Goal: Complete application form: Complete application form

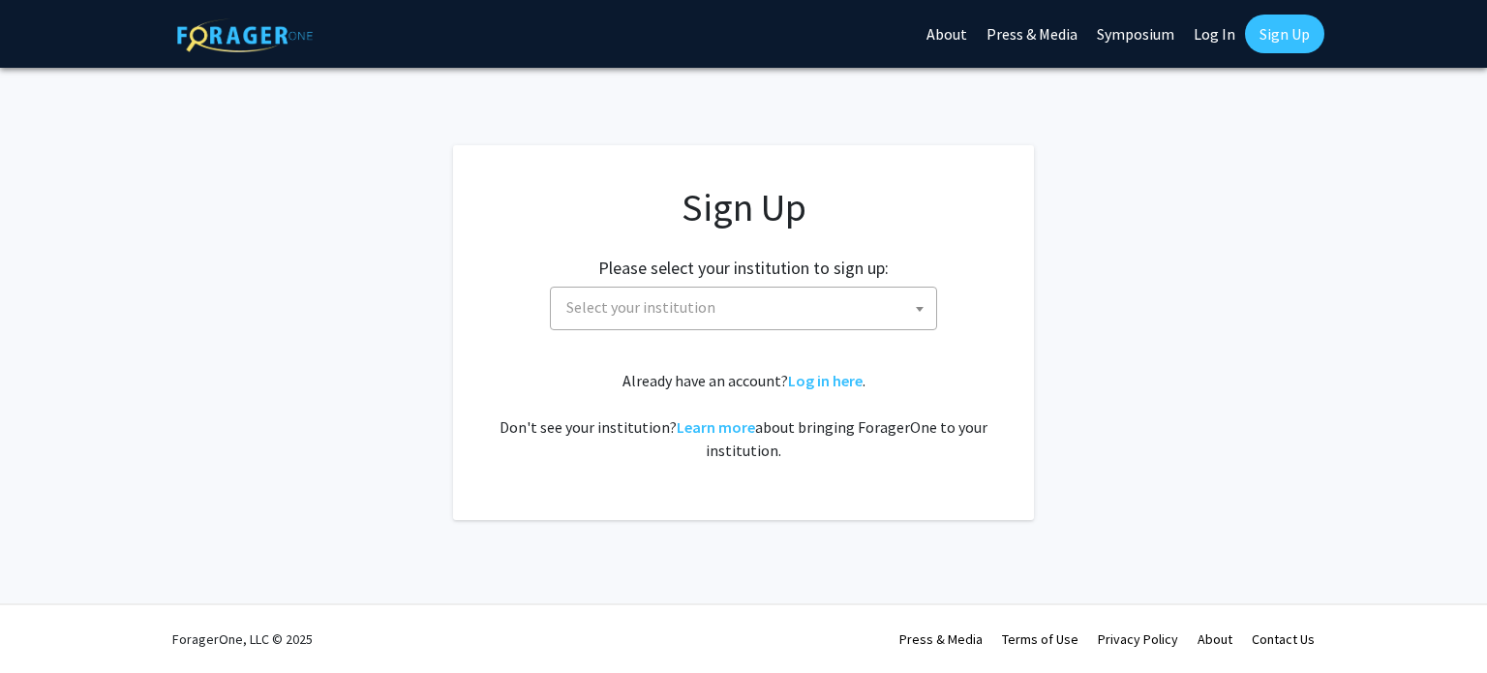
click at [849, 309] on span "Select your institution" at bounding box center [748, 308] width 378 height 40
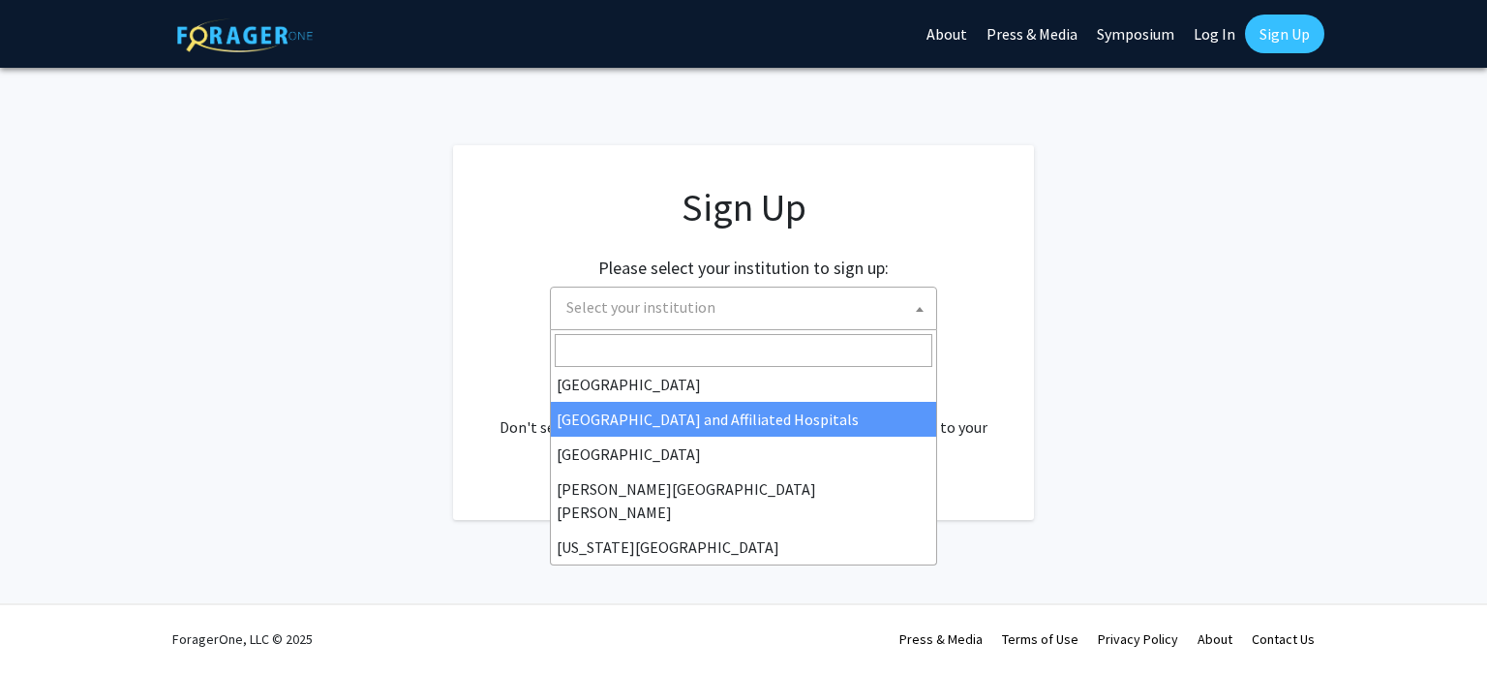
scroll to position [290, 0]
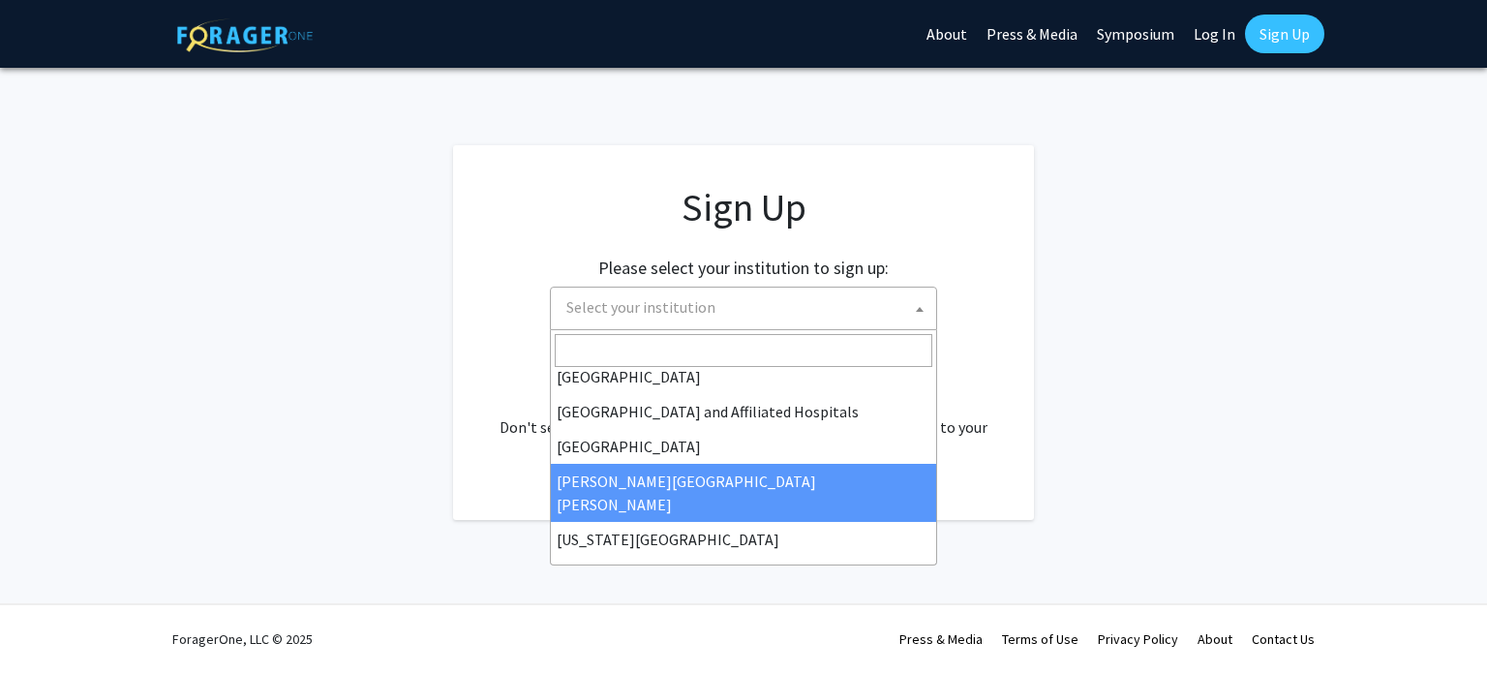
select select "1"
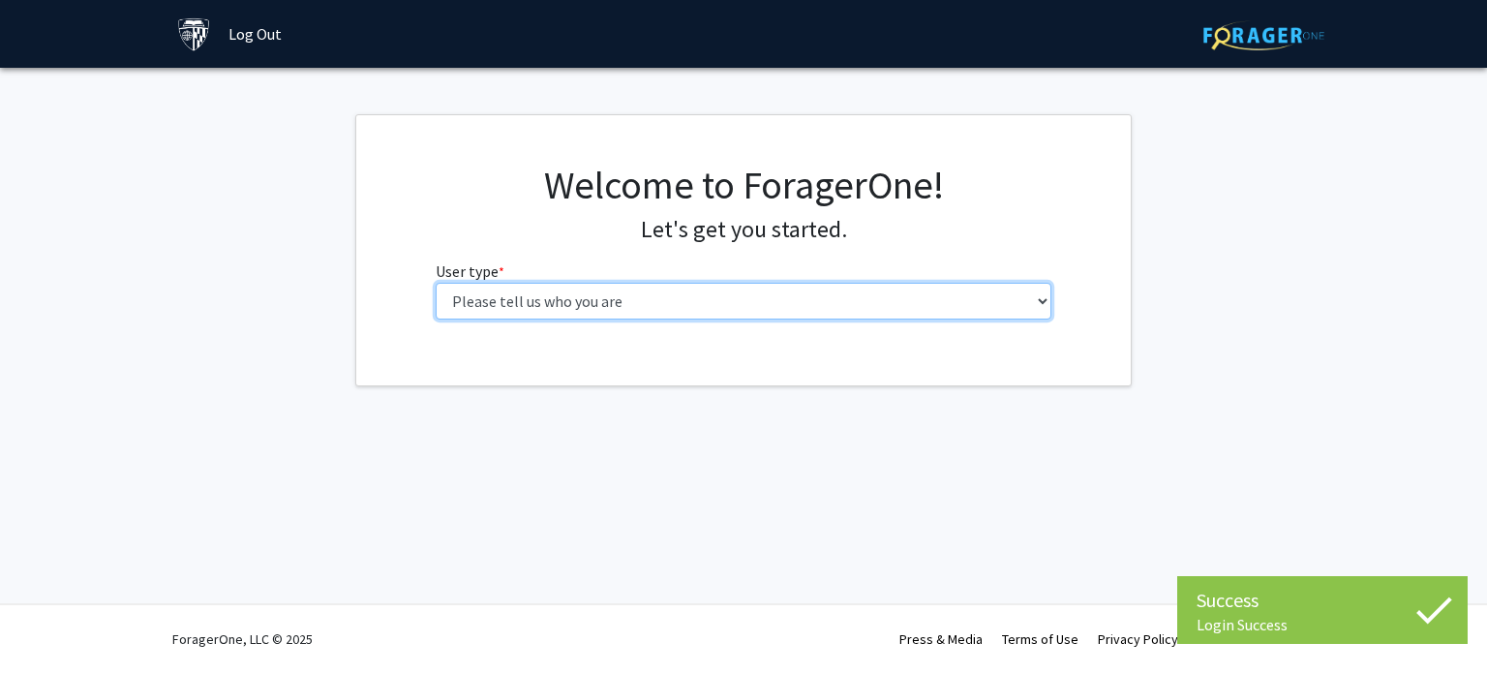
click at [702, 301] on select "Please tell us who you are Undergraduate Student Master's Student Doctoral Cand…" at bounding box center [744, 301] width 617 height 37
select select "2: masters"
click at [436, 283] on select "Please tell us who you are Undergraduate Student Master's Student Doctoral Cand…" at bounding box center [744, 301] width 617 height 37
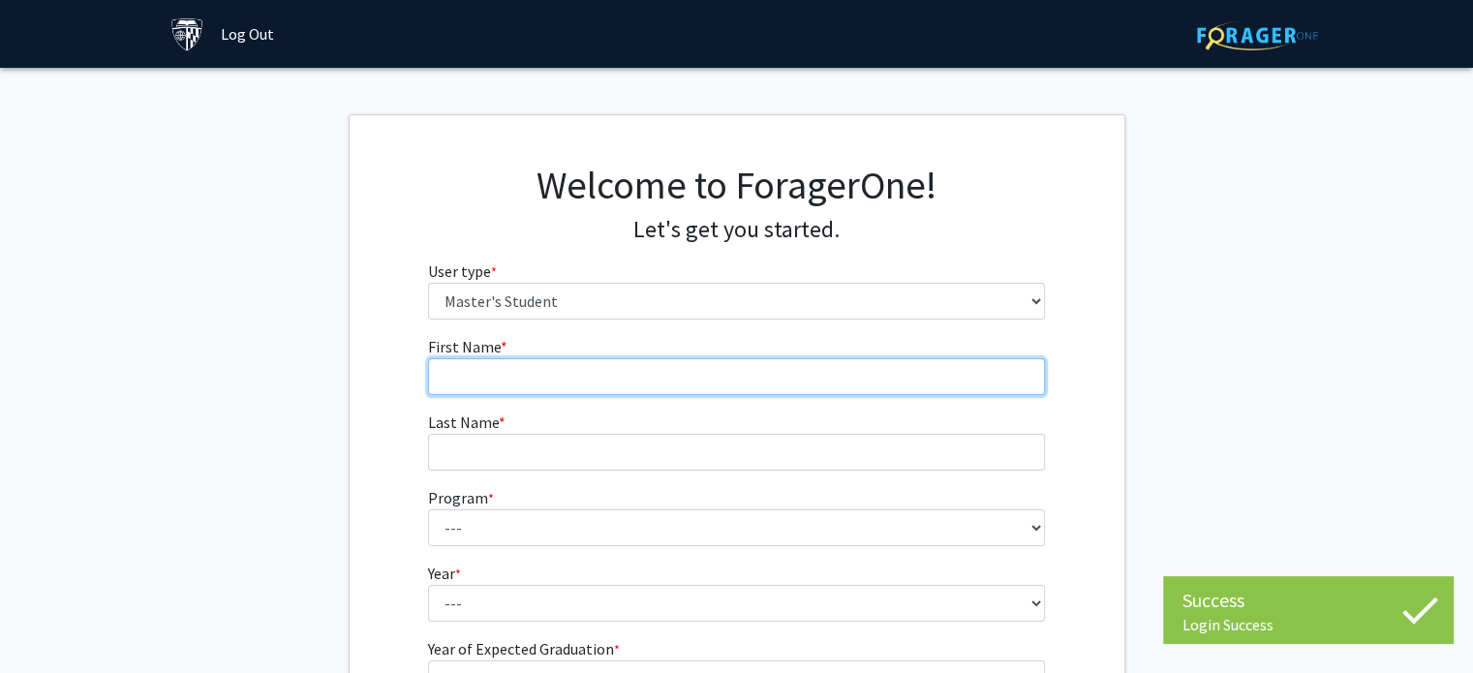
click at [596, 374] on input "First Name * required" at bounding box center [736, 376] width 617 height 37
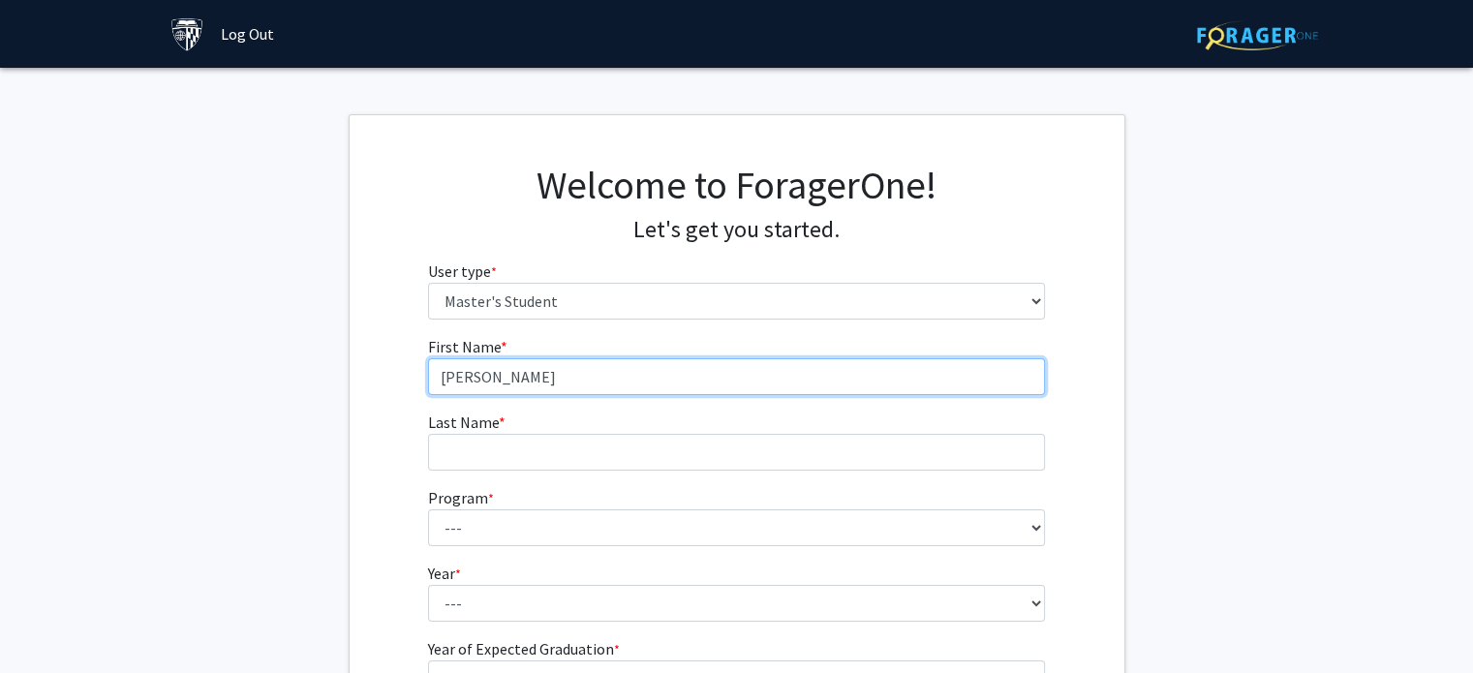
type input "[PERSON_NAME]"
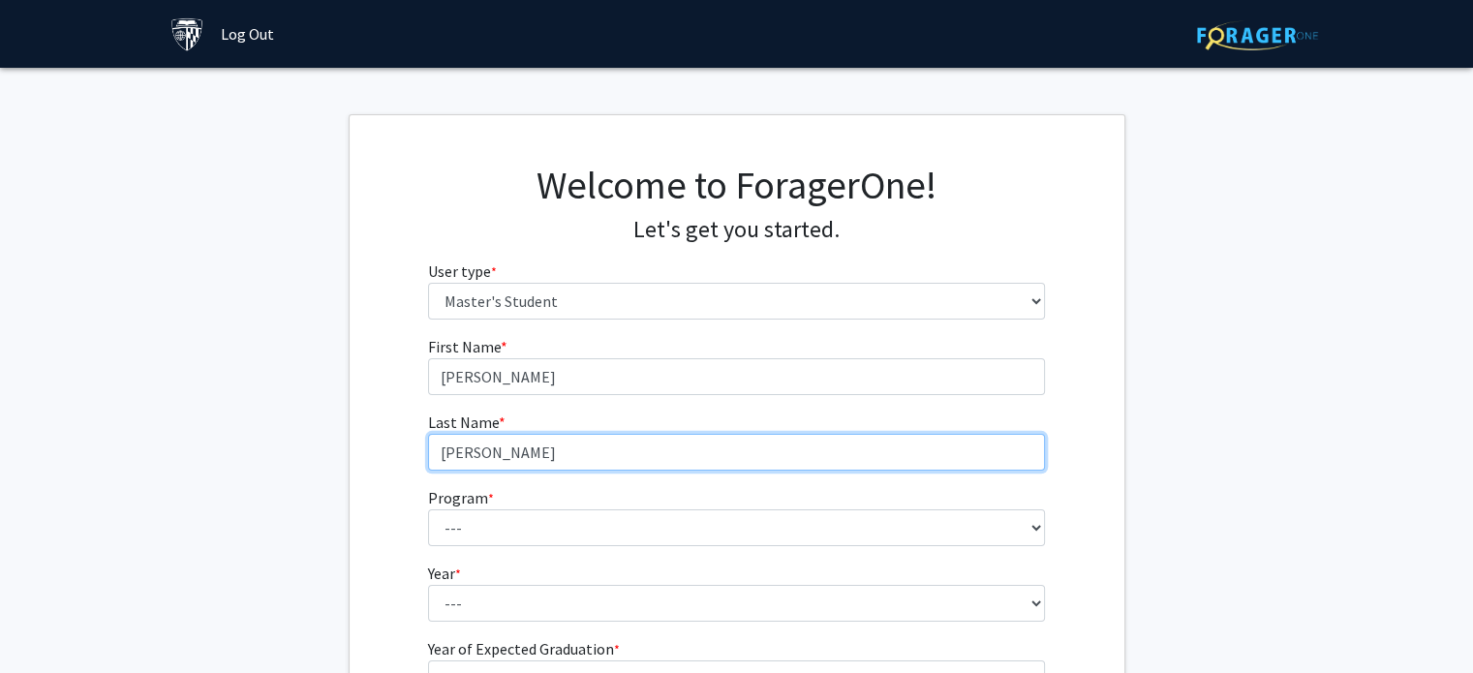
type input "[PERSON_NAME]"
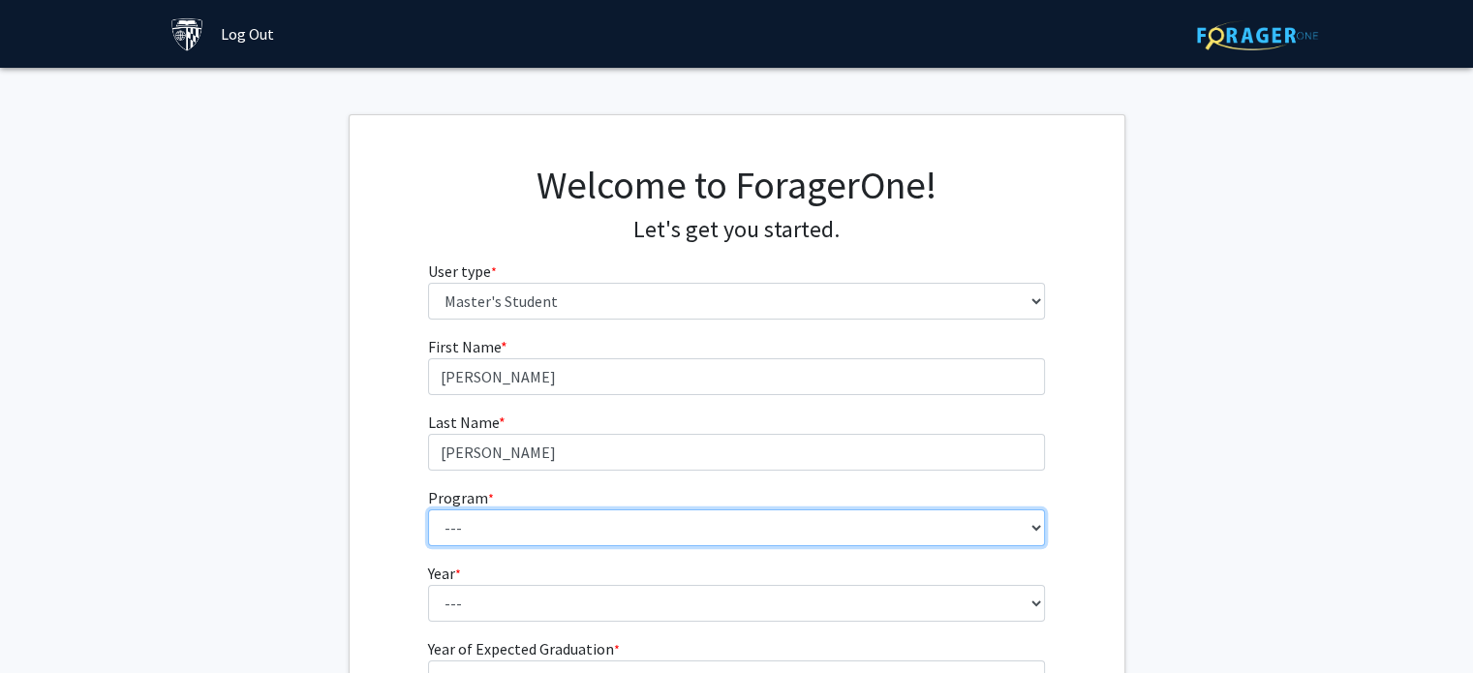
click at [617, 515] on select "--- Anatomy Education Applied and Computational Mathematics Applied Biomedical …" at bounding box center [736, 527] width 617 height 37
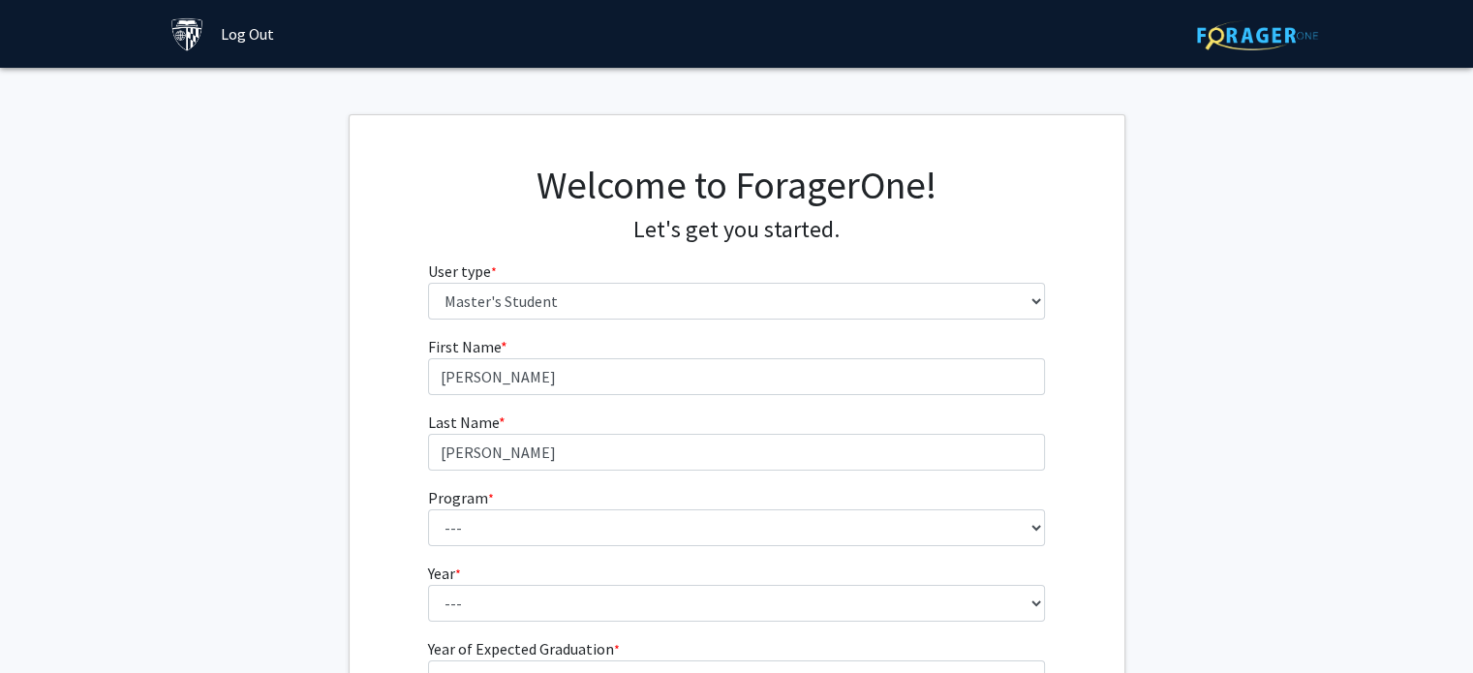
click at [352, 310] on div "Welcome to ForagerOne! Let's get you started. User type * required Please tell …" at bounding box center [737, 248] width 775 height 173
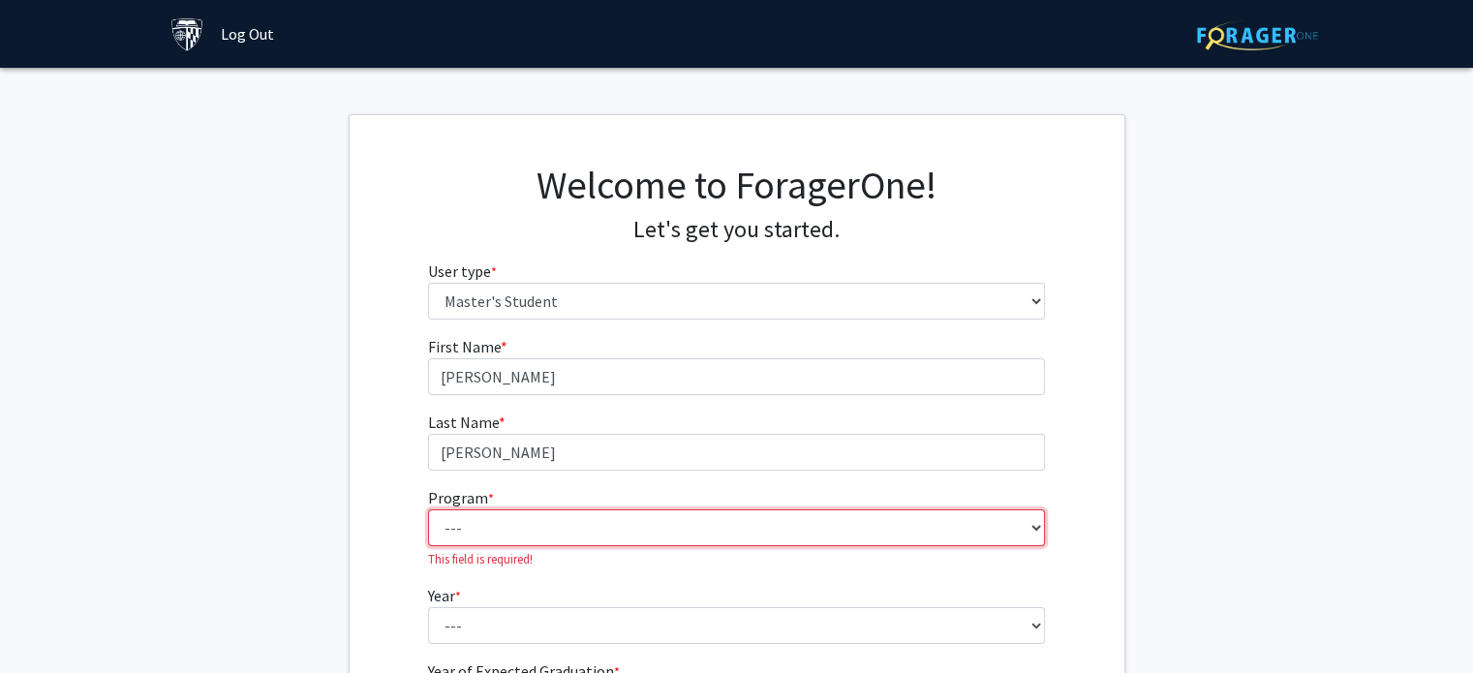
click at [542, 518] on select "--- Anatomy Education Applied and Computational Mathematics Applied Biomedical …" at bounding box center [736, 527] width 617 height 37
click at [531, 507] on fg-select "Program * required --- Anatomy Education Applied and Computational Mathematics …" at bounding box center [736, 527] width 617 height 82
click at [571, 547] on fg-select "Program * required --- Anatomy Education Applied and Computational Mathematics …" at bounding box center [736, 527] width 617 height 82
click at [569, 532] on select "--- Anatomy Education Applied and Computational Mathematics Applied Biomedical …" at bounding box center [736, 527] width 617 height 37
click at [345, 399] on fg-get-started "Welcome to ForagerOne! Let's get you started. User type * required Please tell …" at bounding box center [736, 469] width 1473 height 711
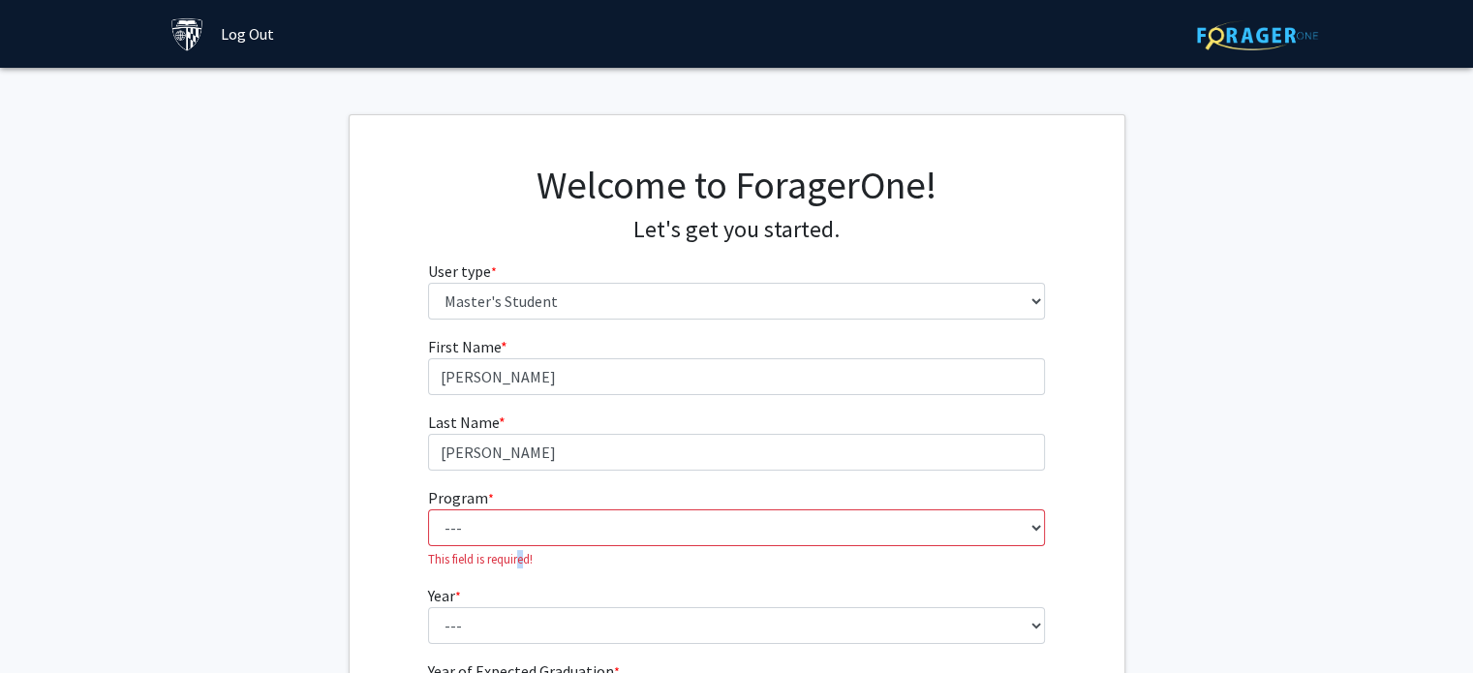
drag, startPoint x: 518, startPoint y: 551, endPoint x: 510, endPoint y: 535, distance: 17.3
click at [512, 545] on fg-select "Program * required --- Anatomy Education Applied and Computational Mathematics …" at bounding box center [736, 527] width 617 height 82
click at [511, 534] on select "--- Anatomy Education Applied and Computational Mathematics Applied Biomedical …" at bounding box center [736, 527] width 617 height 37
select select "137: 136"
click at [428, 509] on select "--- Anatomy Education Applied and Computational Mathematics Applied Biomedical …" at bounding box center [736, 527] width 617 height 37
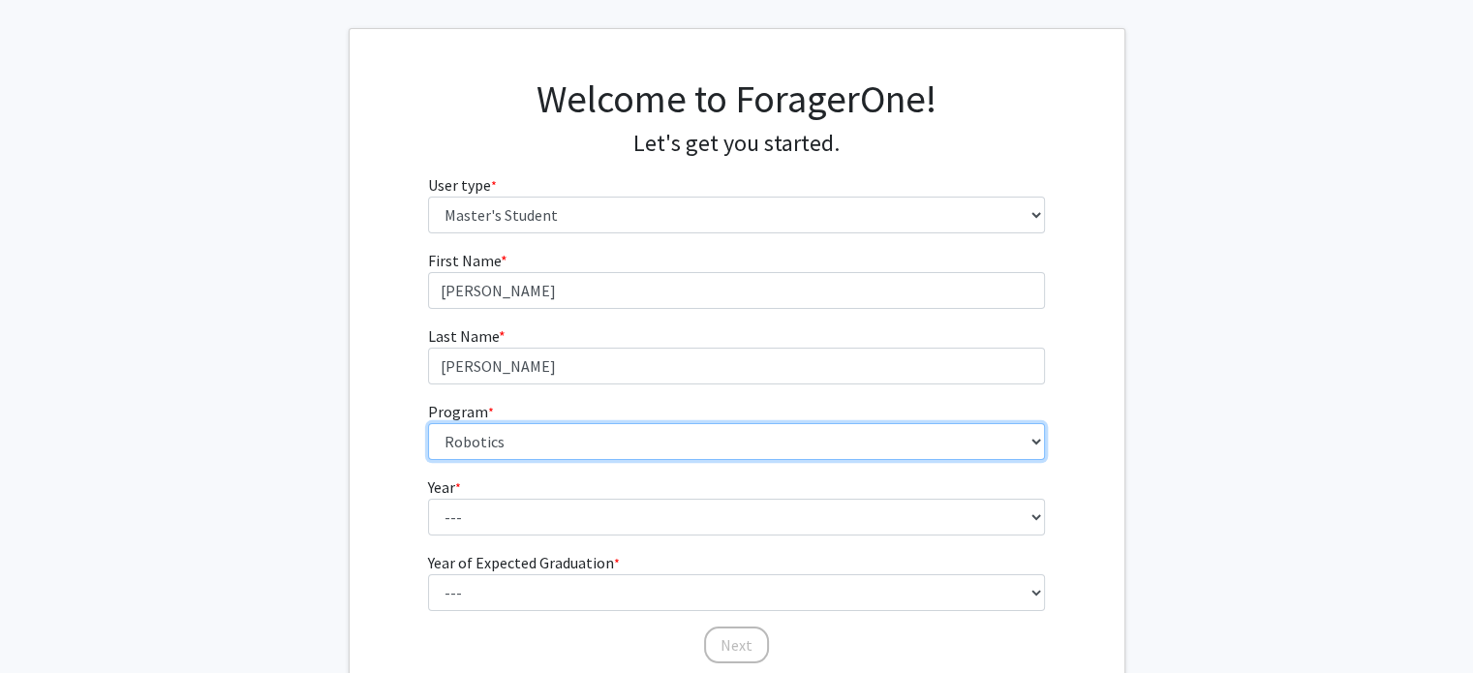
scroll to position [97, 0]
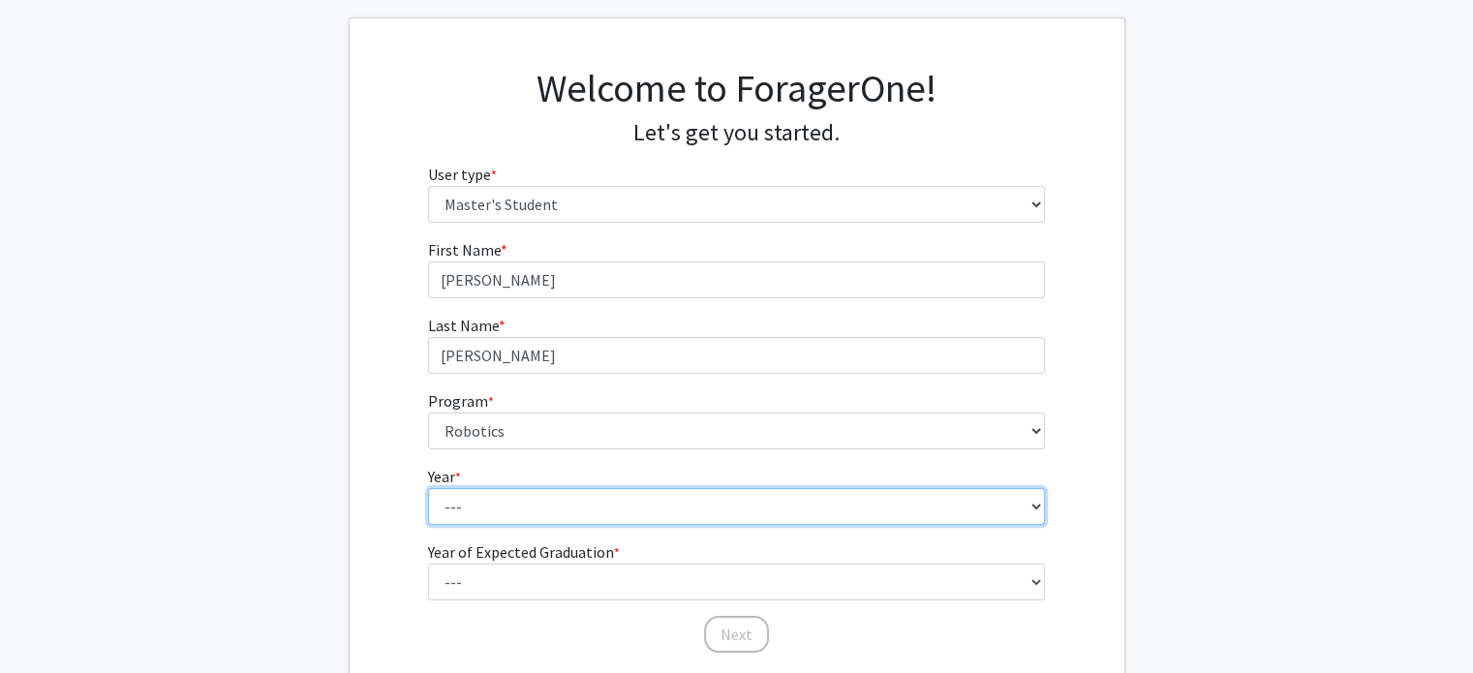
click at [495, 512] on select "--- First Year Second Year" at bounding box center [736, 506] width 617 height 37
select select "1: first_year"
click at [428, 488] on select "--- First Year Second Year" at bounding box center [736, 506] width 617 height 37
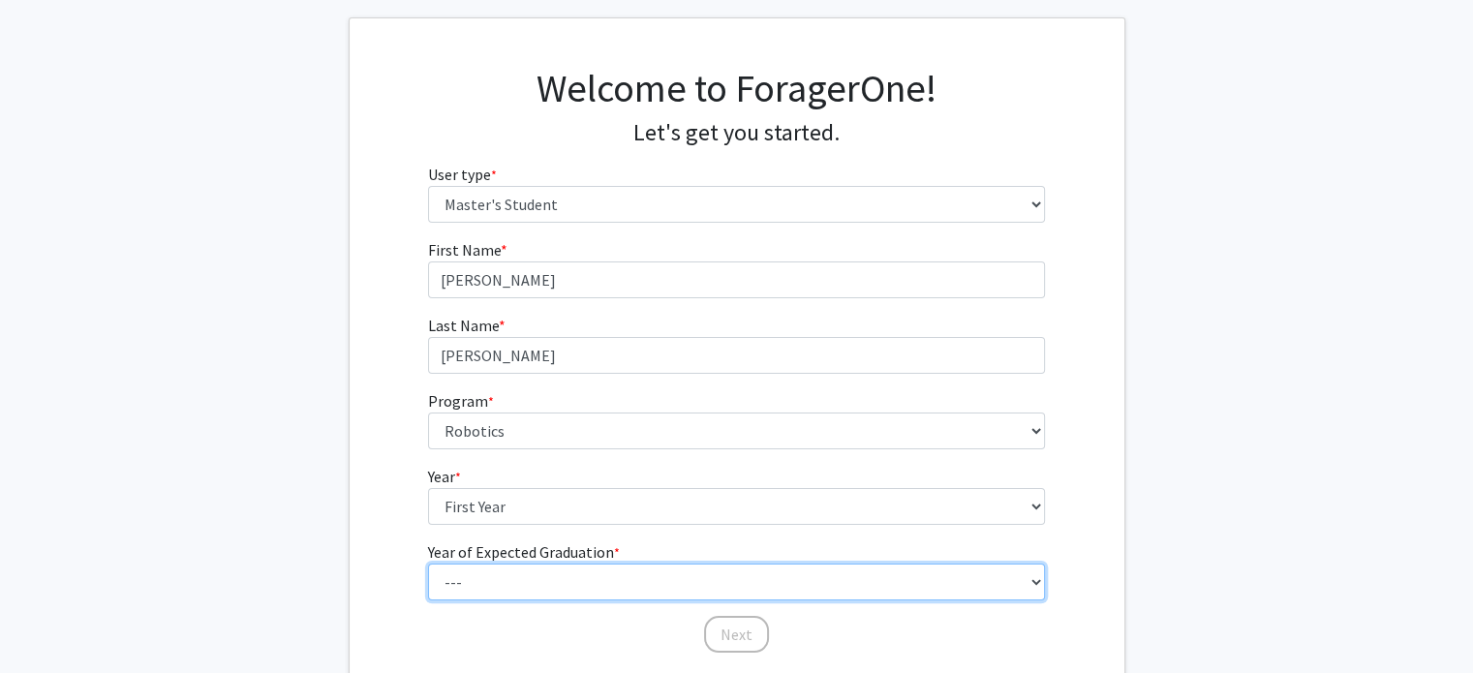
click at [508, 580] on select "--- 2025 2026 2027 2028 2029 2030 2031 2032 2033 2034" at bounding box center [736, 582] width 617 height 37
select select "3: 2027"
click at [428, 564] on select "--- 2025 2026 2027 2028 2029 2030 2031 2032 2033 2034" at bounding box center [736, 582] width 617 height 37
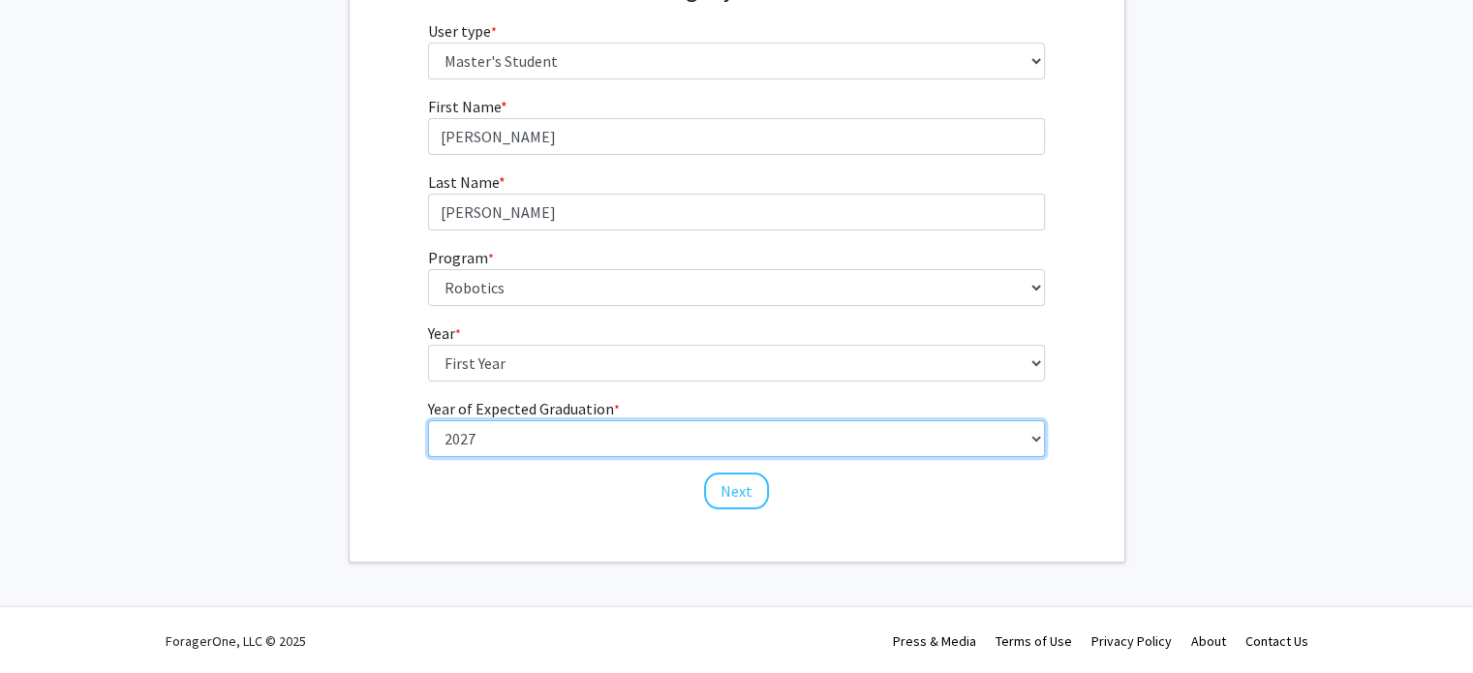
scroll to position [241, 0]
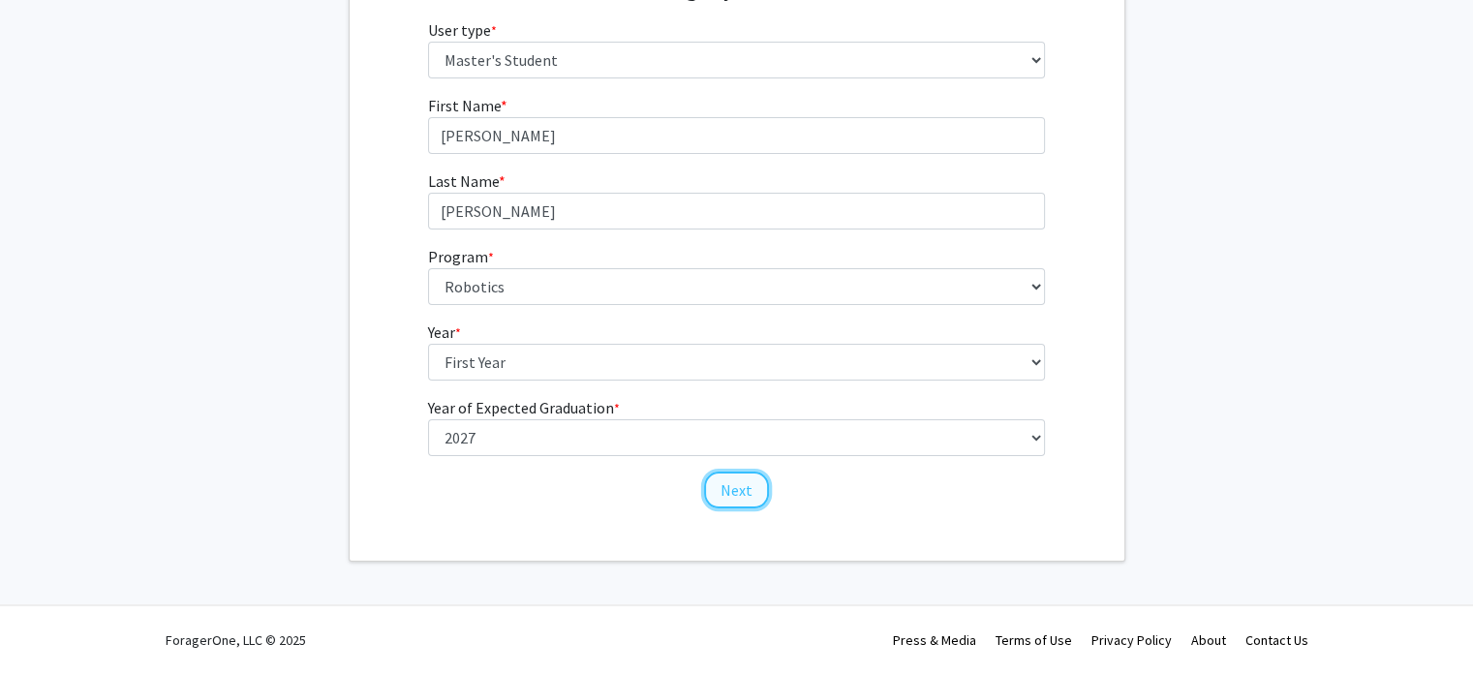
click at [742, 504] on button "Next" at bounding box center [736, 490] width 65 height 37
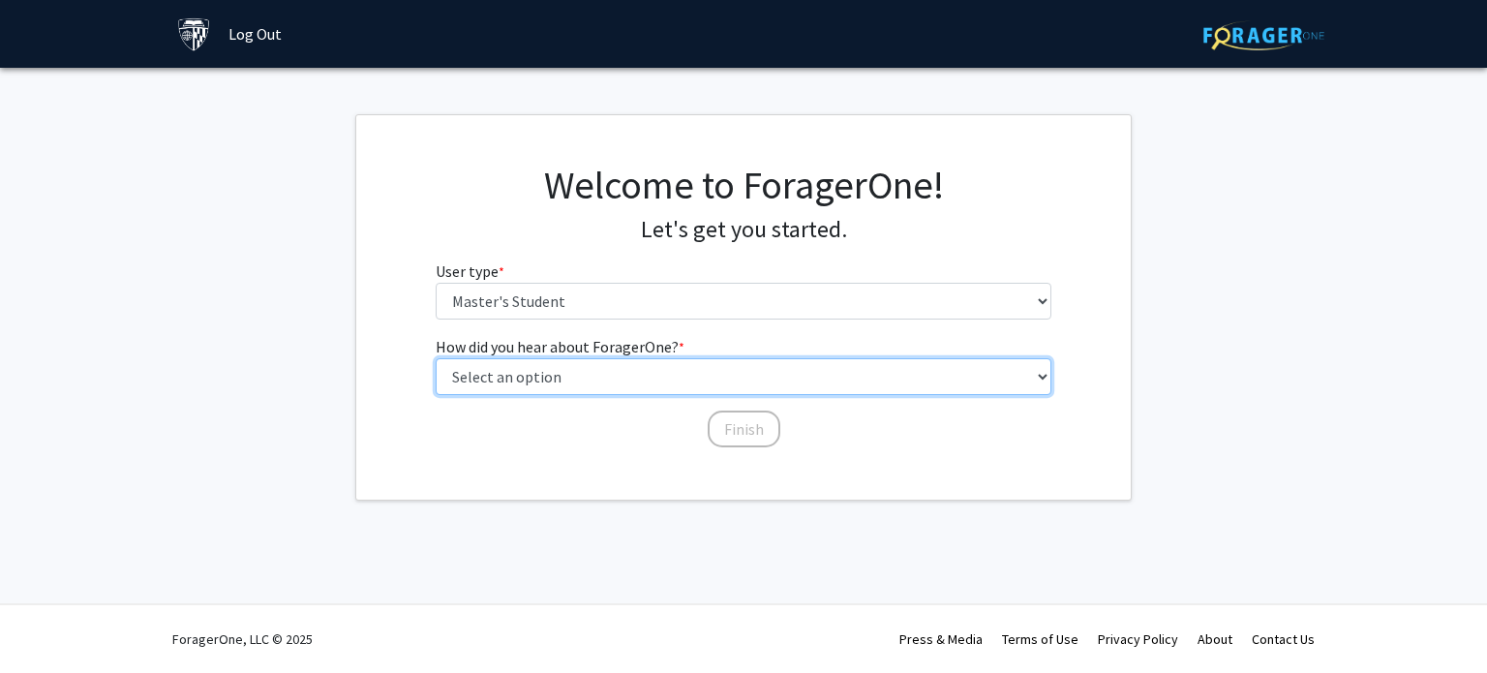
click at [619, 371] on select "Select an option Peer/student recommendation Faculty/staff recommendation Unive…" at bounding box center [744, 376] width 617 height 37
select select "3: university_website"
click at [436, 358] on select "Select an option Peer/student recommendation Faculty/staff recommendation Unive…" at bounding box center [744, 376] width 617 height 37
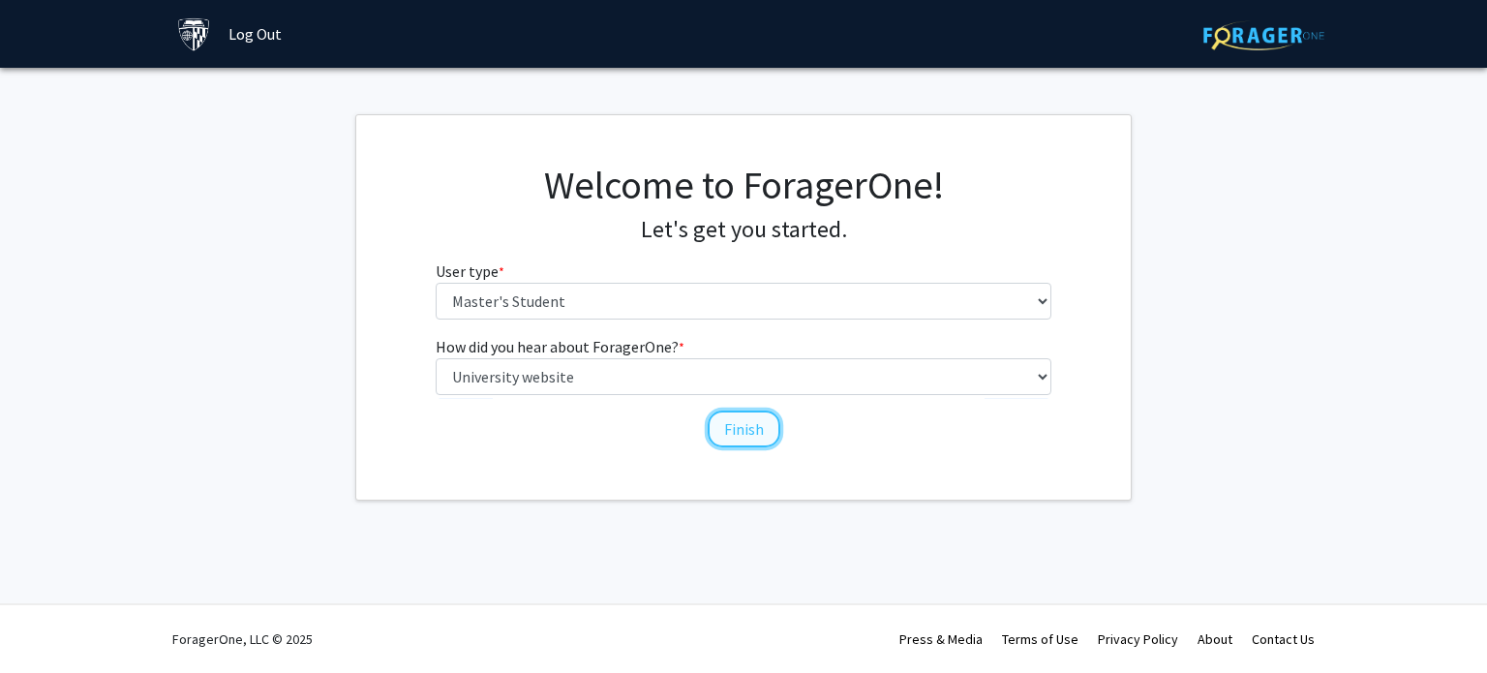
click at [725, 433] on button "Finish" at bounding box center [744, 429] width 73 height 37
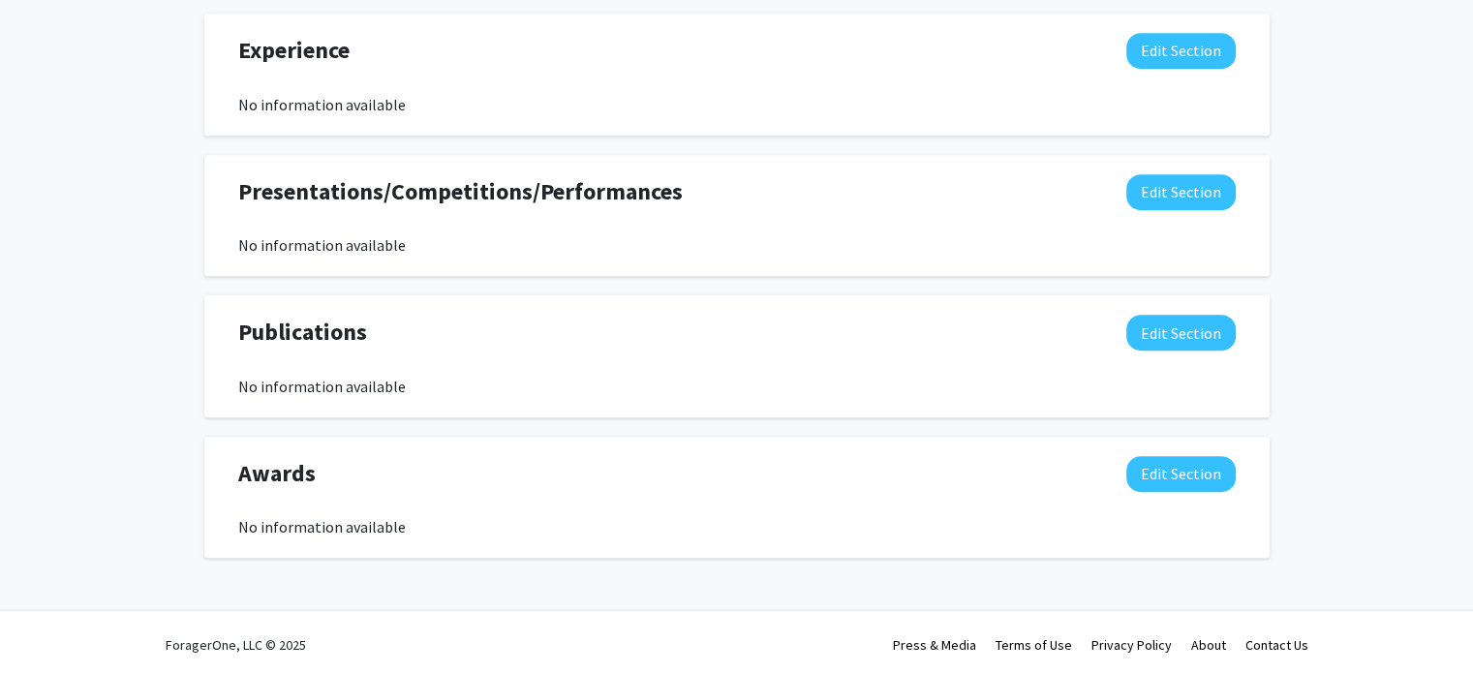
scroll to position [1143, 0]
